Goal: Find specific page/section: Find specific page/section

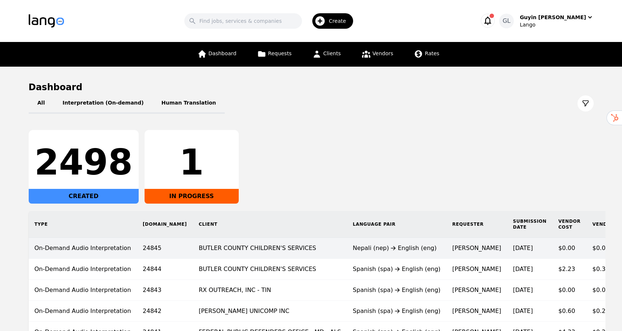
scroll to position [76, 0]
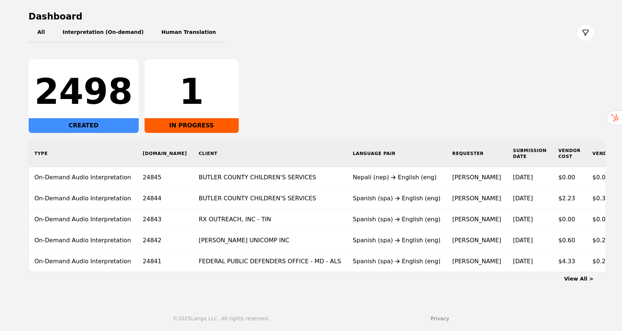
click at [592, 280] on link "View All >" at bounding box center [579, 279] width 29 height 6
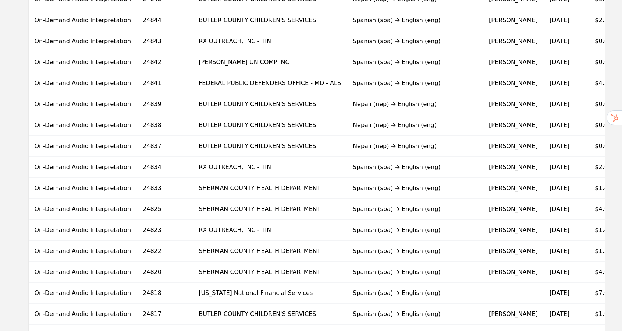
scroll to position [392, 0]
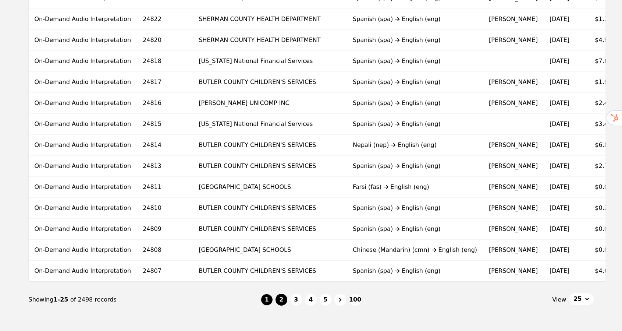
click at [283, 306] on button "2" at bounding box center [282, 300] width 12 height 12
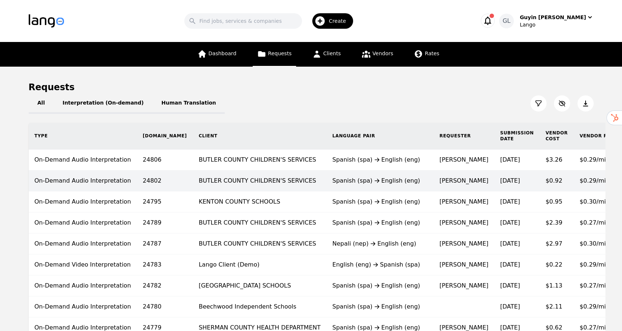
scroll to position [433, 0]
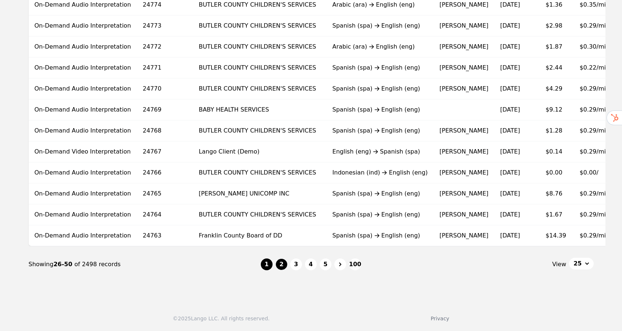
click at [266, 265] on button "1" at bounding box center [267, 264] width 12 height 12
